Goal: Find contact information: Find contact information

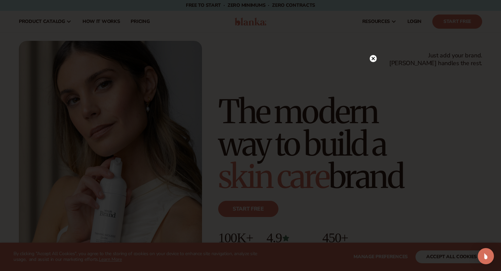
click at [373, 59] on circle at bounding box center [373, 58] width 7 height 7
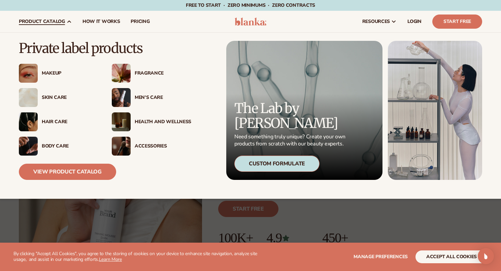
click at [49, 98] on div "Skin Care" at bounding box center [70, 98] width 57 height 6
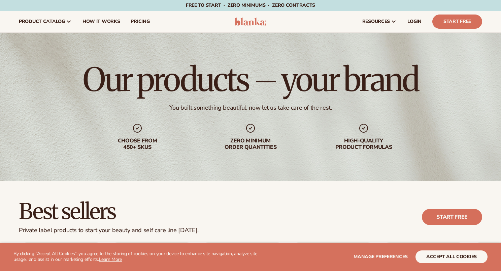
click at [26, 177] on div "Our products – your brand You built something beautiful, now let us take care o…" at bounding box center [250, 107] width 501 height 148
click at [109, 21] on span "How It Works" at bounding box center [102, 21] width 38 height 5
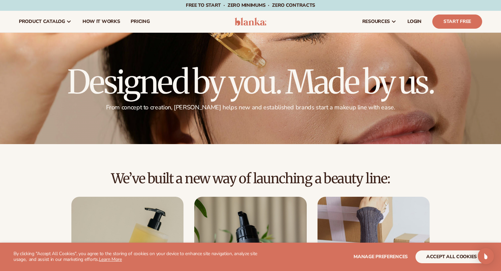
click at [43, 180] on h2 "We’ve built a new way of launching a beauty line:" at bounding box center [251, 178] width 464 height 15
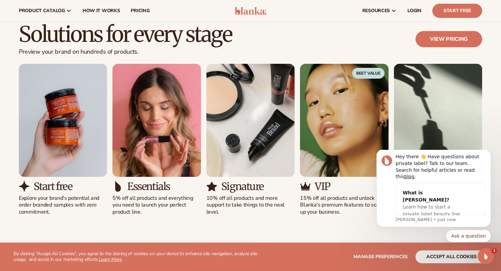
scroll to position [405, 0]
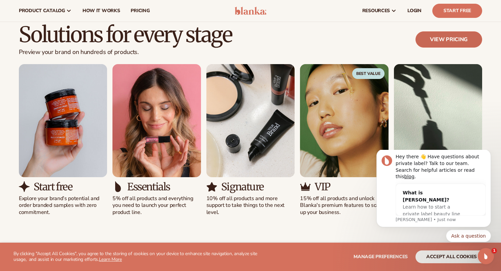
click at [453, 39] on link "View pricing" at bounding box center [449, 39] width 67 height 16
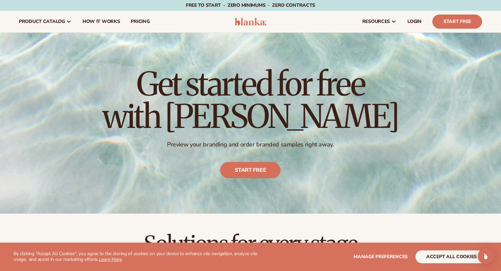
click at [124, 234] on h2 "Solutions for every stage" at bounding box center [251, 243] width 464 height 23
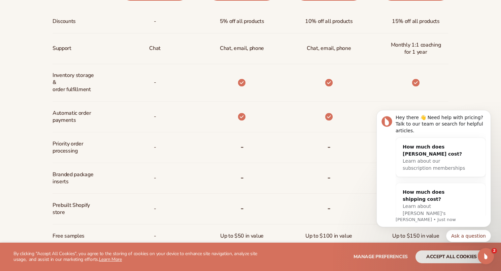
scroll to position [365, 0]
click at [476, 76] on div "Billed Monthly billed Yearly Billed Monthly billed Yearly Discounts Support Inv…" at bounding box center [250, 116] width 501 height 453
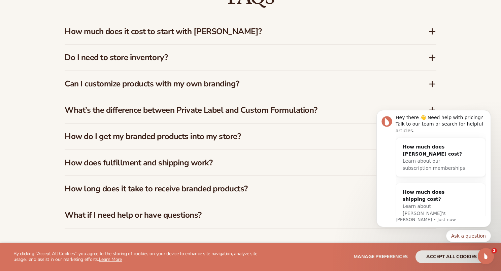
scroll to position [1007, 0]
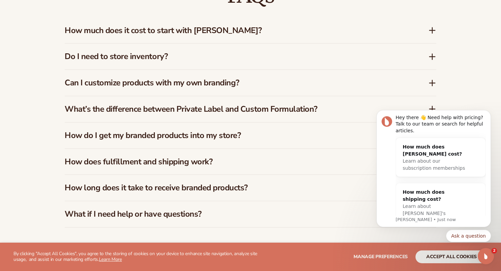
click at [196, 32] on h3 "How much does it cost to start with [PERSON_NAME]?" at bounding box center [237, 31] width 344 height 10
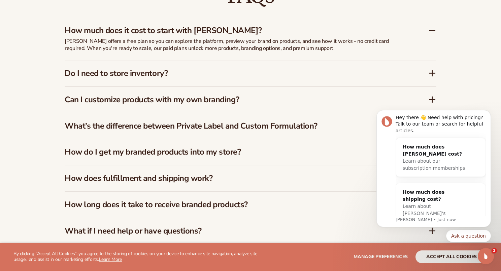
click at [196, 32] on h3 "How much does it cost to start with [PERSON_NAME]?" at bounding box center [237, 31] width 344 height 10
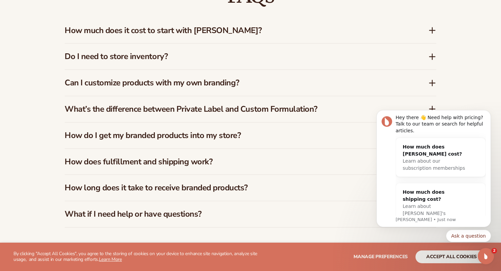
click at [155, 55] on h3 "Do I need to store inventory?" at bounding box center [237, 57] width 344 height 10
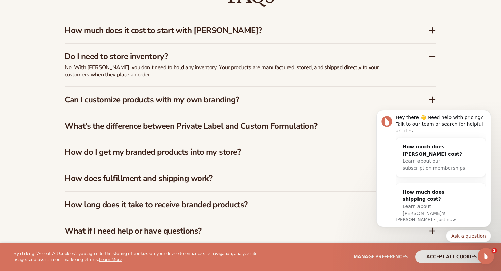
click at [135, 56] on h3 "Do I need to store inventory?" at bounding box center [237, 57] width 344 height 10
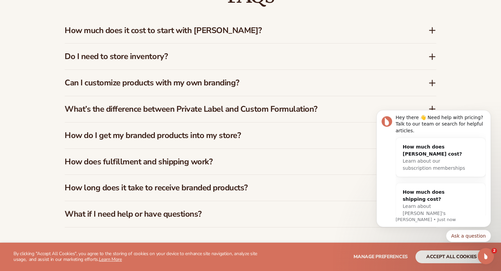
click at [131, 81] on h3 "Can I customize products with my own branding?" at bounding box center [237, 83] width 344 height 10
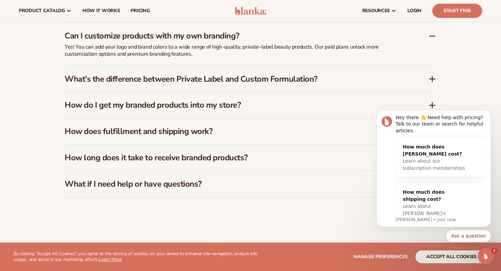
scroll to position [1052, 0]
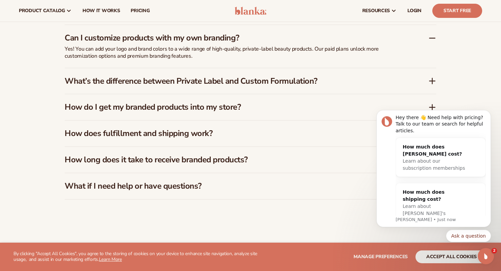
click at [126, 83] on h3 "What’s the difference between Private Label and Custom Formulation?" at bounding box center [237, 81] width 344 height 10
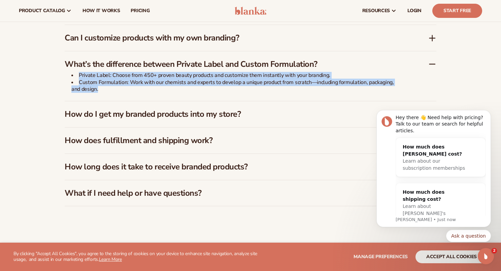
drag, startPoint x: 77, startPoint y: 74, endPoint x: 98, endPoint y: 92, distance: 27.7
click at [98, 92] on ul "Private Label: Choose from 450+ proven beauty products and customize them insta…" at bounding box center [233, 82] width 337 height 21
click at [104, 91] on li "Custom Formulation: Work with our chemists and experts to develop a unique prod…" at bounding box center [236, 86] width 330 height 14
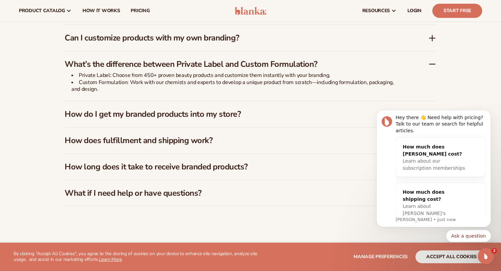
click at [105, 113] on h3 "How do I get my branded products into my store?" at bounding box center [237, 114] width 344 height 10
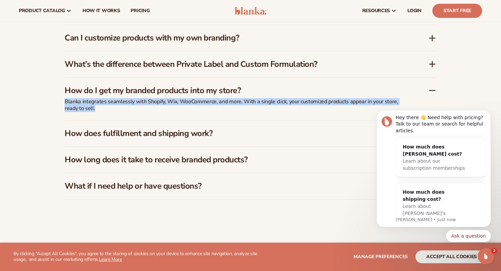
drag, startPoint x: 63, startPoint y: 99, endPoint x: 106, endPoint y: 110, distance: 43.8
click at [106, 110] on div "FAQs How much does it cost to start with Blanka? Blanka offers a free plan so y…" at bounding box center [251, 69] width 410 height 314
click at [96, 109] on p "Blanka integrates seamlessly with Shopify, Wix, WooCommerce, and more. With a s…" at bounding box center [233, 105] width 337 height 14
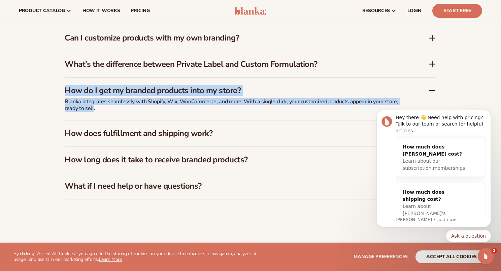
drag, startPoint x: 93, startPoint y: 108, endPoint x: 61, endPoint y: 87, distance: 38.7
click at [61, 87] on div "FAQs How much does it cost to start with Blanka? Blanka offers a free plan so y…" at bounding box center [251, 69] width 410 height 314
click at [78, 102] on p "Blanka integrates seamlessly with Shopify, Wix, WooCommerce, and more. With a s…" at bounding box center [233, 105] width 337 height 14
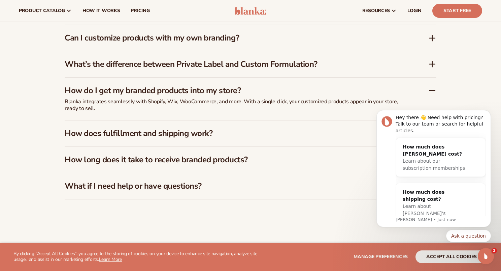
click at [89, 131] on h3 "How does fulfillment and shipping work?" at bounding box center [237, 133] width 344 height 10
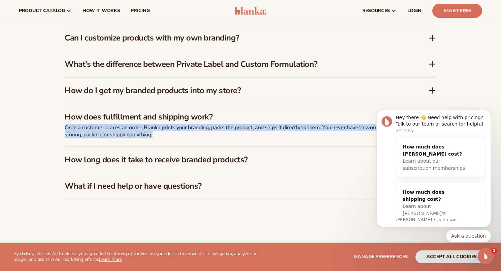
drag, startPoint x: 65, startPoint y: 127, endPoint x: 161, endPoint y: 136, distance: 96.5
click at [161, 136] on p "Once a customer places an order, Blanka prints your branding, packs the product…" at bounding box center [233, 131] width 337 height 14
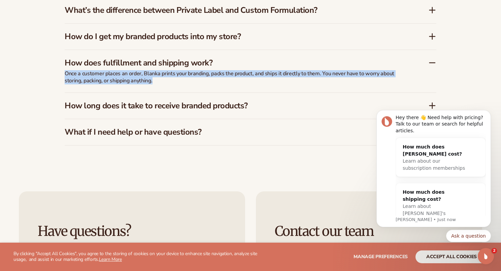
scroll to position [1107, 0]
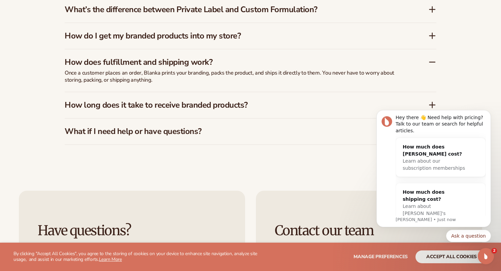
click at [146, 105] on h3 "How long does it take to receive branded products?" at bounding box center [237, 105] width 344 height 10
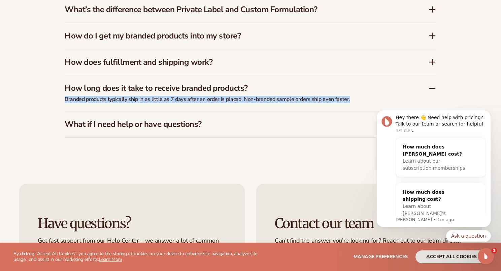
drag, startPoint x: 65, startPoint y: 99, endPoint x: 349, endPoint y: 100, distance: 284.0
click at [349, 100] on p "Branded products typically ship in as little as 7 days after an order is placed…" at bounding box center [233, 99] width 337 height 7
click at [333, 100] on p "Branded products typically ship in as little as 7 days after an order is placed…" at bounding box center [233, 99] width 337 height 7
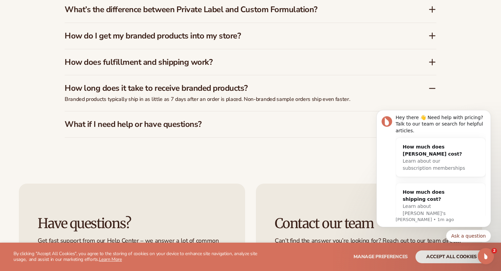
click at [177, 125] on h3 "What if I need help or have questions?" at bounding box center [237, 124] width 344 height 10
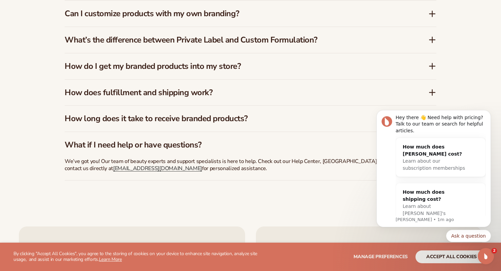
scroll to position [1089, 0]
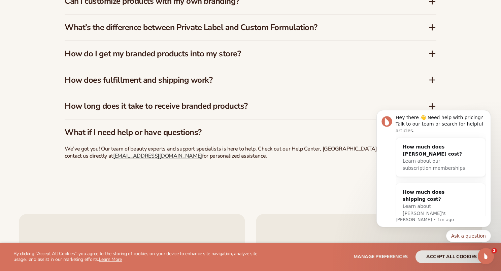
click at [130, 133] on h3 "What if I need help or have questions?" at bounding box center [237, 132] width 344 height 10
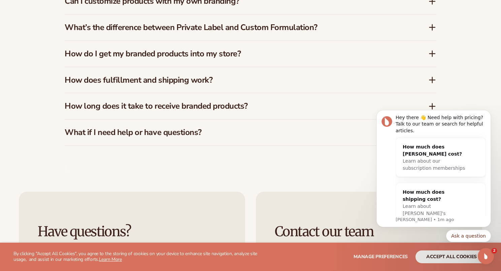
click at [42, 152] on div "FAQs How much does it cost to start with Blanka? Blanka offers a free plan so y…" at bounding box center [250, 23] width 501 height 297
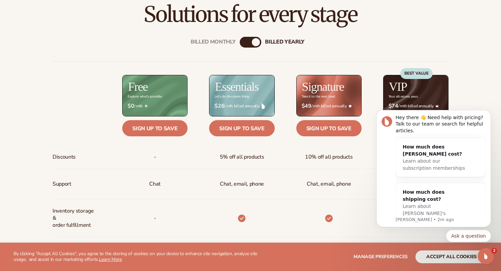
scroll to position [230, 0]
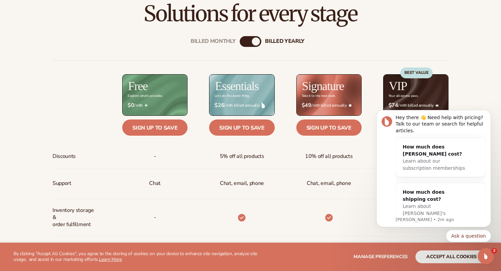
click at [245, 45] on div "Billed Monthly billed Yearly" at bounding box center [251, 41] width 22 height 11
click at [244, 40] on div "Billed Monthly" at bounding box center [244, 41] width 8 height 8
click at [193, 63] on div "Discounts Support Inventory storage &   order fulfillment Automatic order payme…" at bounding box center [251, 259] width 396 height 398
click at [256, 41] on div "billed Yearly" at bounding box center [257, 41] width 8 height 8
click at [243, 41] on div "Billed Monthly" at bounding box center [244, 41] width 8 height 8
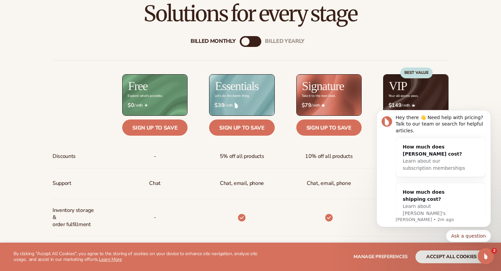
click at [203, 69] on div "Discounts Support Inventory storage &   order fulfillment Automatic order payme…" at bounding box center [251, 259] width 396 height 398
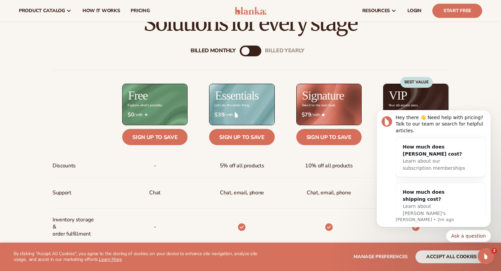
scroll to position [217, 0]
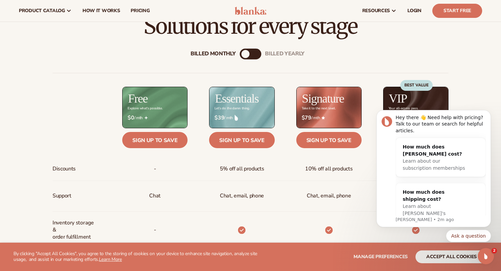
click at [254, 52] on div "billed Yearly" at bounding box center [257, 54] width 8 height 8
click at [211, 66] on div "Billed Monthly billed Yearly Billed Monthly billed Yearly Discounts Support Inv…" at bounding box center [251, 264] width 434 height 453
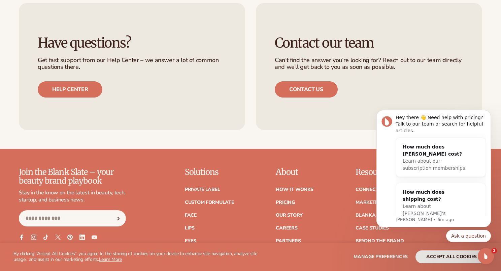
scroll to position [1280, 0]
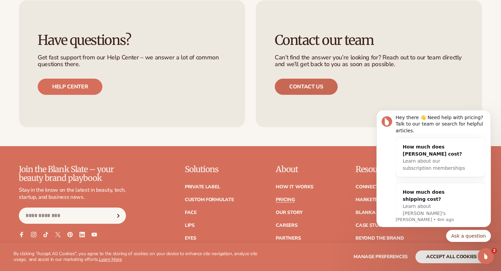
click at [307, 87] on link "Contact us" at bounding box center [306, 86] width 63 height 16
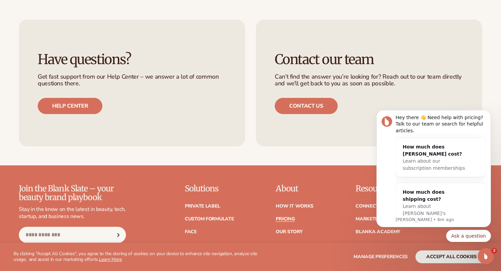
scroll to position [1273, 0]
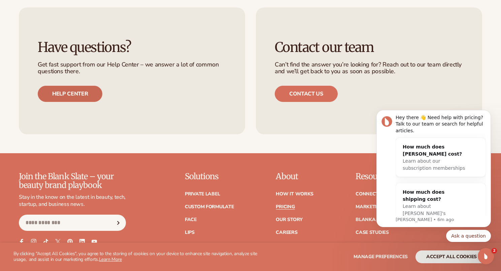
click at [87, 88] on link "Help center" at bounding box center [70, 94] width 65 height 16
